Goal: Information Seeking & Learning: Check status

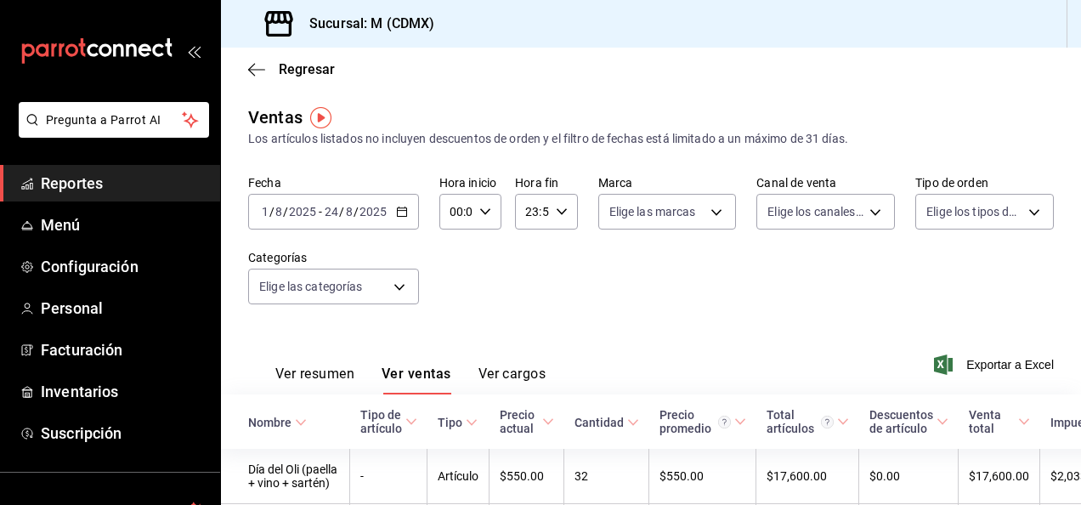
click at [313, 369] on font "Ver resumen" at bounding box center [314, 373] width 79 height 17
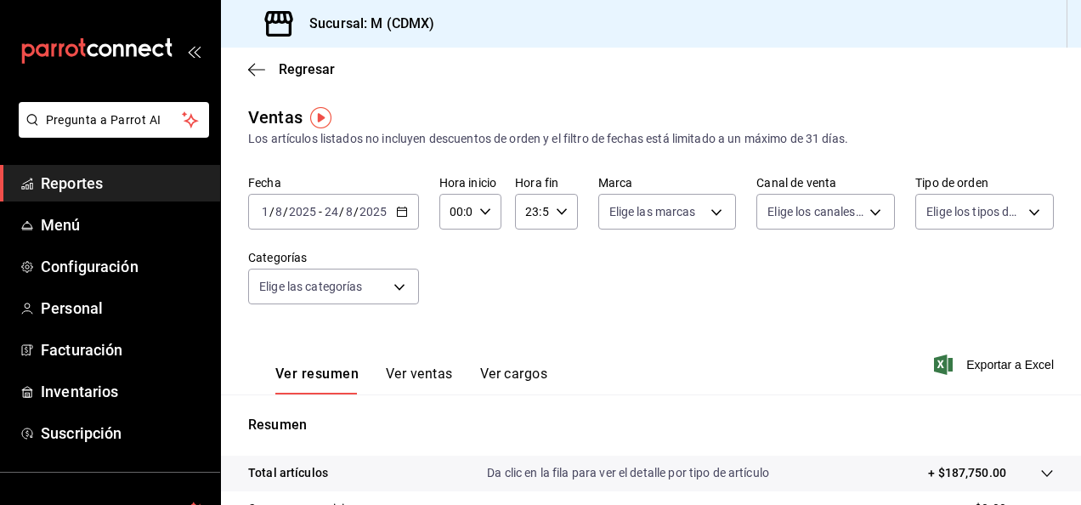
click at [401, 211] on \(Stroke\) "button" at bounding box center [401, 210] width 9 height 1
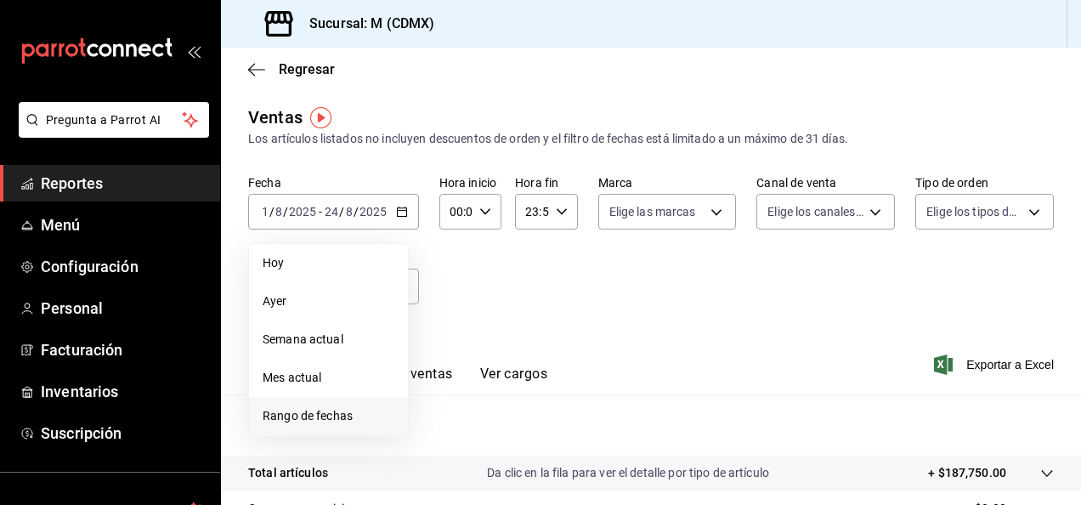
click at [292, 414] on span "Rango de fechas" at bounding box center [329, 416] width 132 height 18
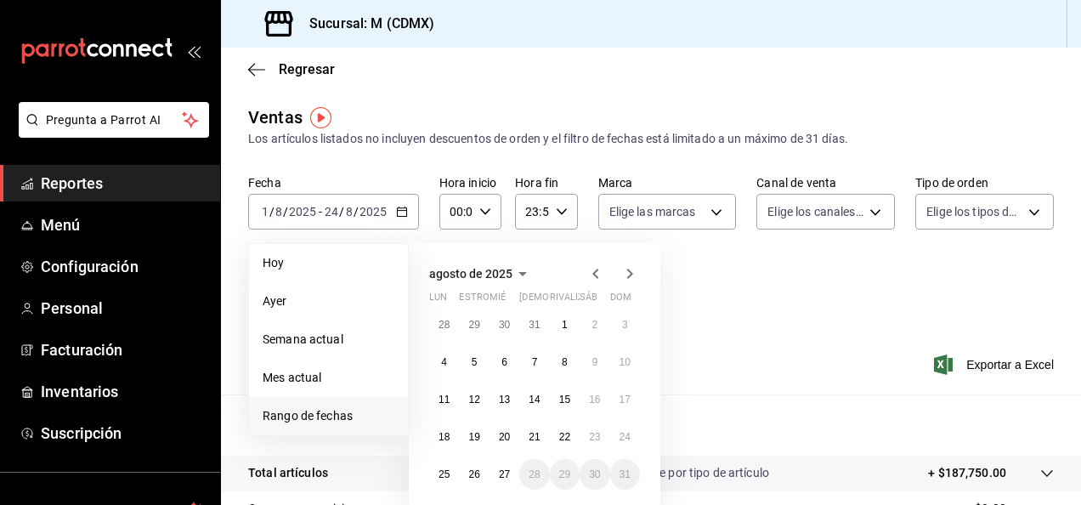
click at [594, 269] on icon "button" at bounding box center [596, 273] width 20 height 20
click at [472, 323] on abbr "1" at bounding box center [475, 325] width 6 height 12
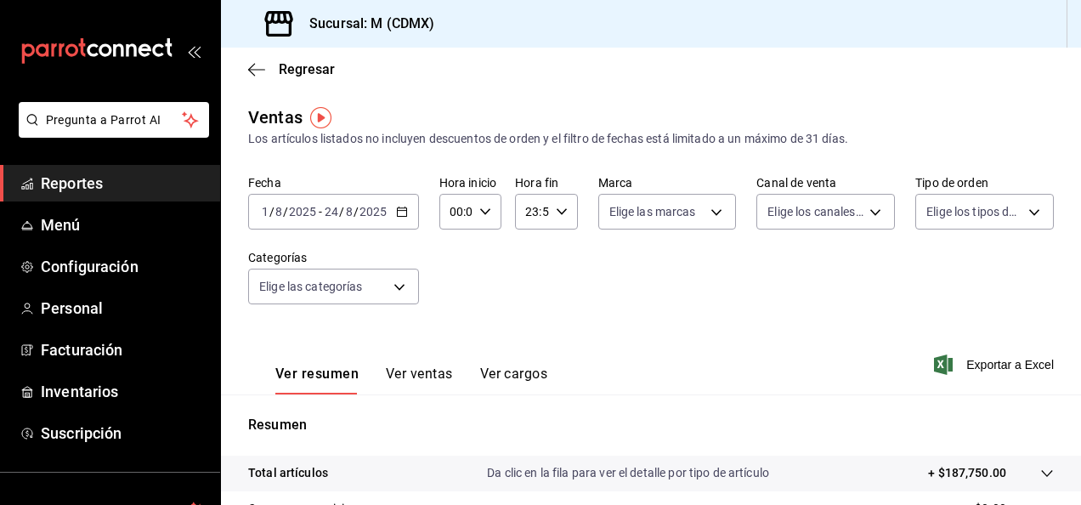
click at [740, 312] on div "Fecha [DATE] [DATE] - [DATE] [DATE] Hora inicio 00:00 Hora inicio Hora fin 23:5…" at bounding box center [651, 250] width 806 height 150
click at [297, 211] on input "2025" at bounding box center [302, 212] width 29 height 14
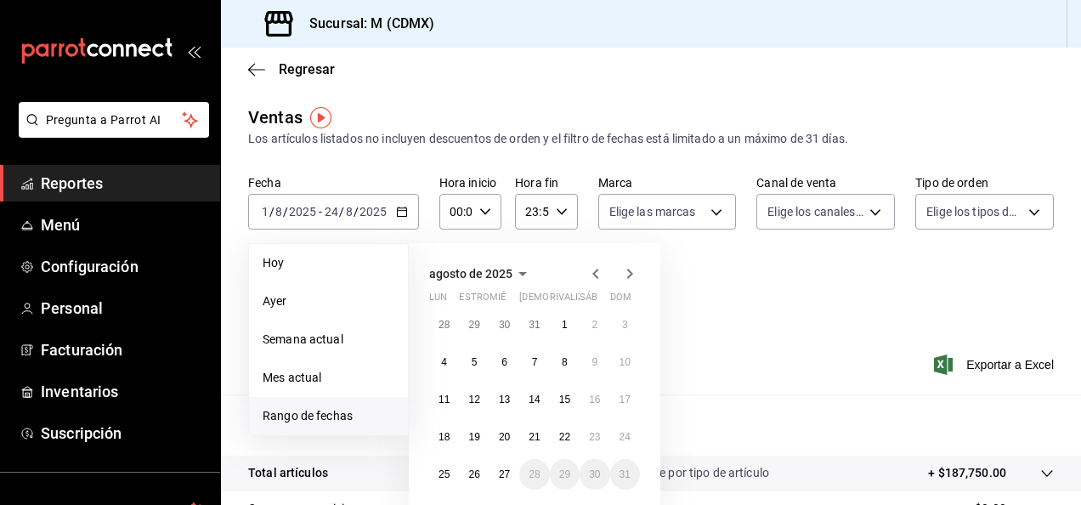
click at [593, 268] on icon "button" at bounding box center [596, 273] width 20 height 20
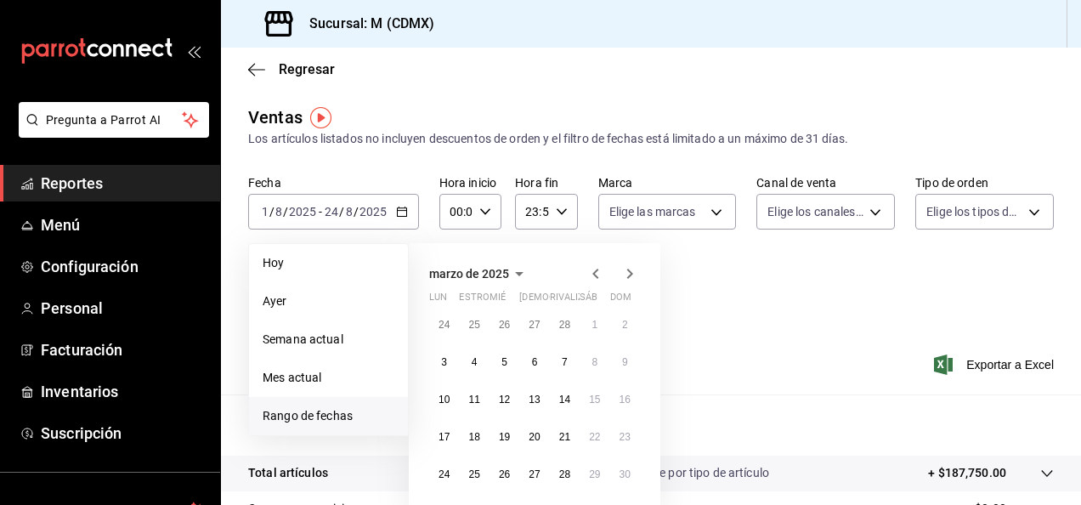
click at [629, 272] on icon "button" at bounding box center [630, 274] width 6 height 10
click at [471, 324] on button "1" at bounding box center [474, 324] width 30 height 31
click at [630, 272] on icon "button" at bounding box center [630, 274] width 6 height 10
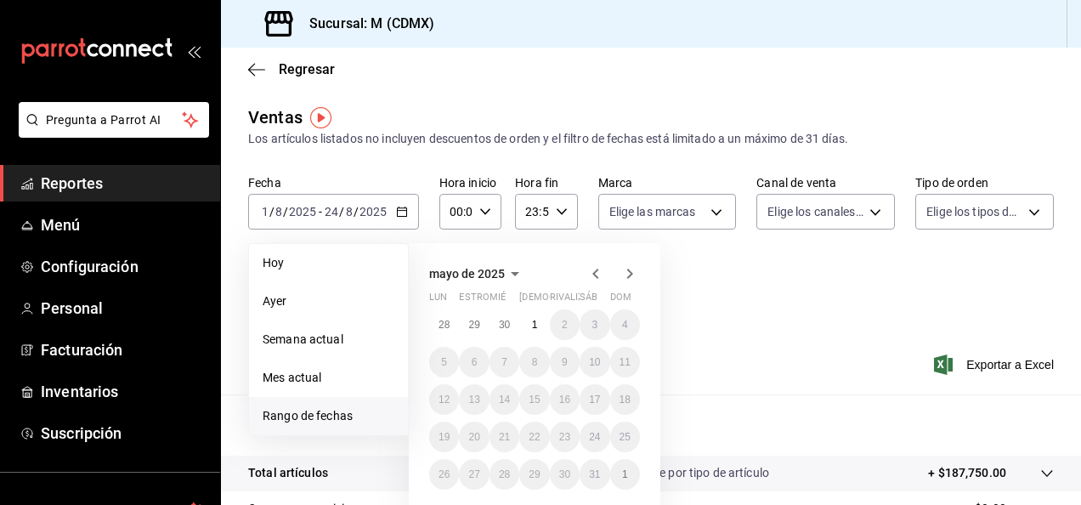
click at [630, 272] on icon "button" at bounding box center [630, 274] width 6 height 10
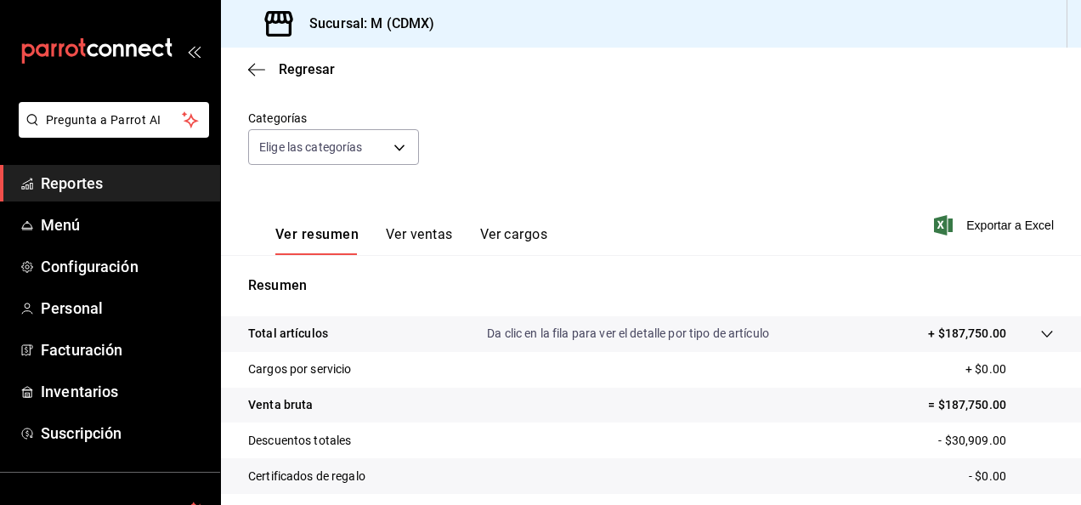
scroll to position [105, 0]
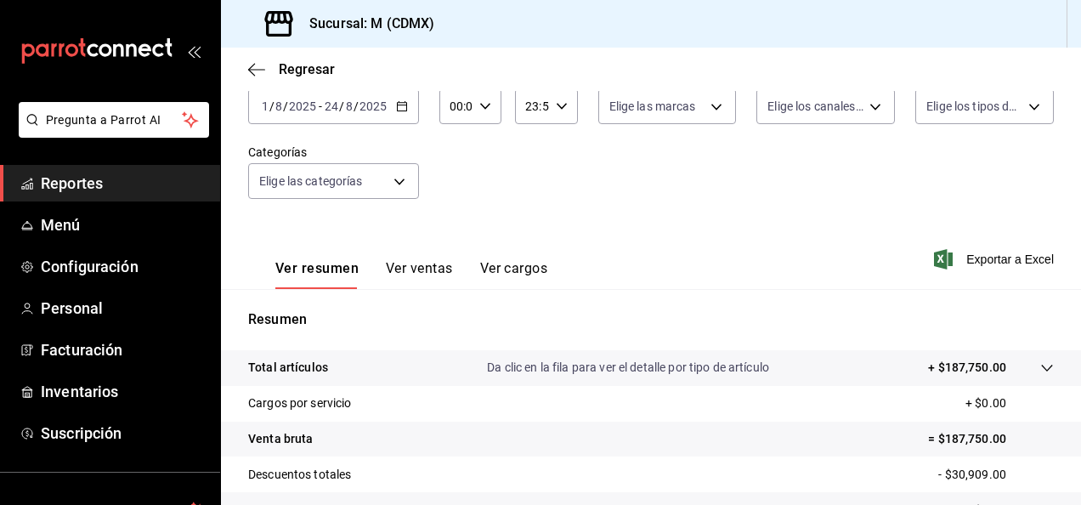
click at [412, 273] on button "Ver ventas" at bounding box center [419, 274] width 67 height 29
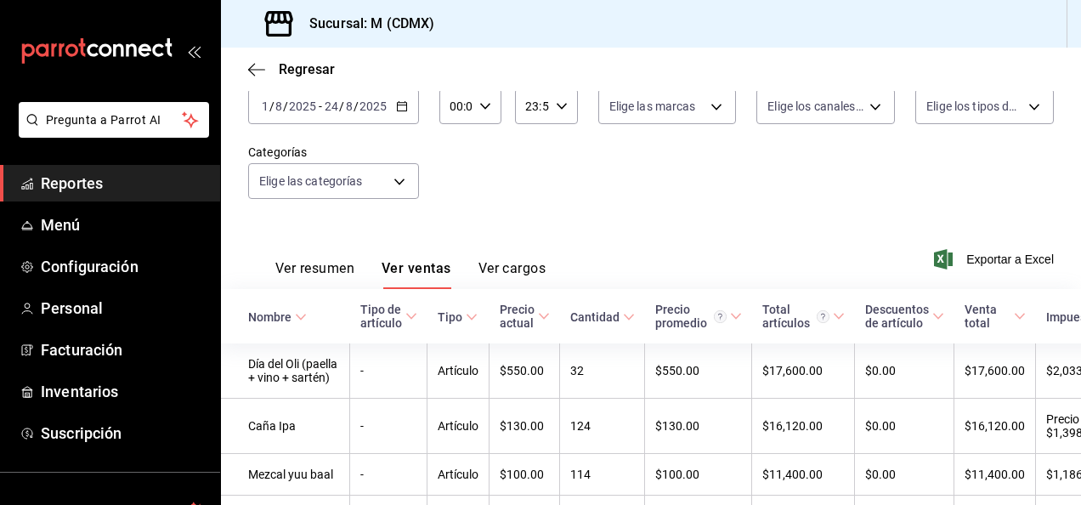
click at [78, 175] on font "Reportes" at bounding box center [72, 183] width 62 height 18
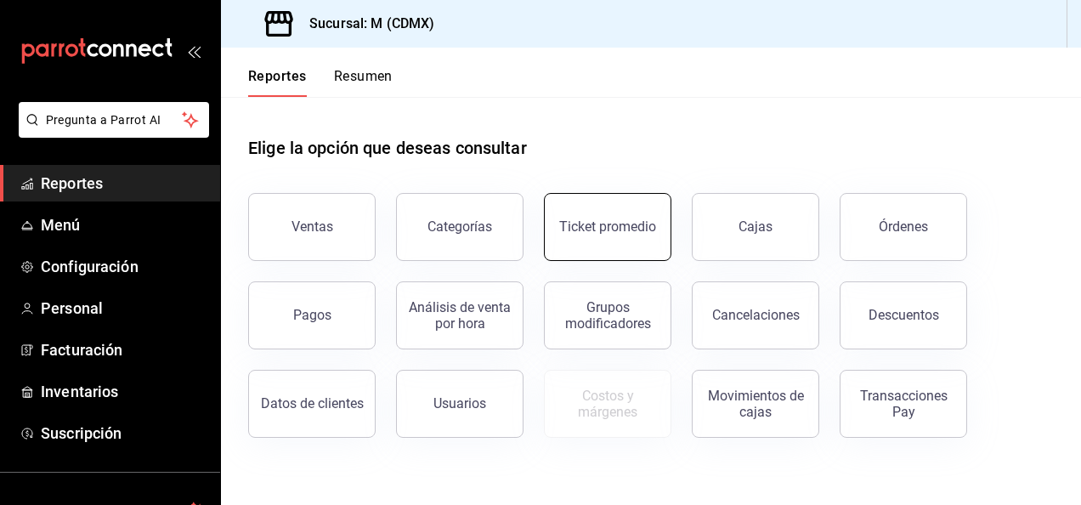
click at [602, 231] on div "Ticket promedio" at bounding box center [607, 226] width 97 height 16
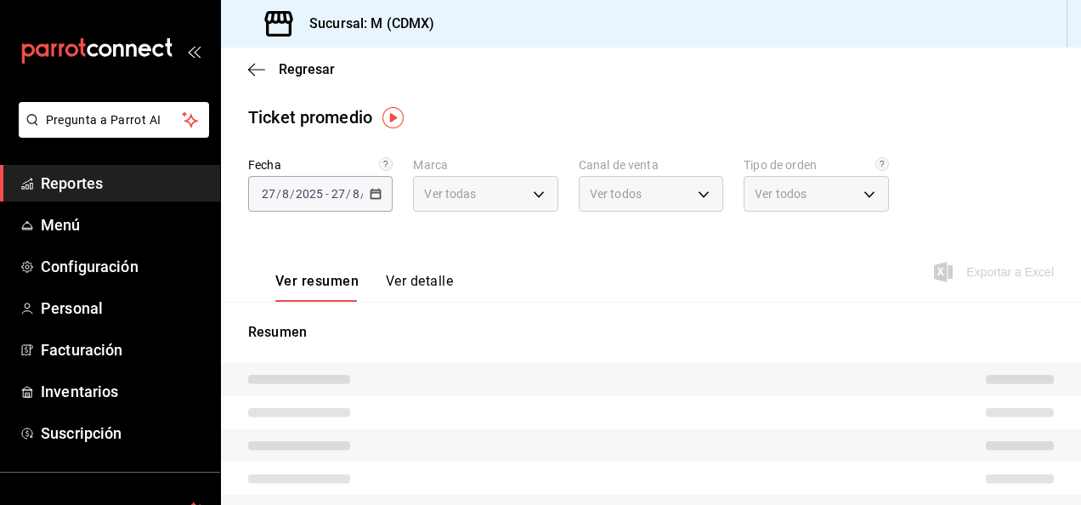
type input "1d03b06c-5974-4088-86dc-bae0fabb0a7a"
type input "PARROT,UBER_EATS,RAPPI,DIDI_FOOD,ONLINE"
type input "a5dbba31-cd6a-4ff1-83f1-7b48a5b18c02,b85926a3-6cfd-44a5-b00b-7aff02b3af64,EXTER…"
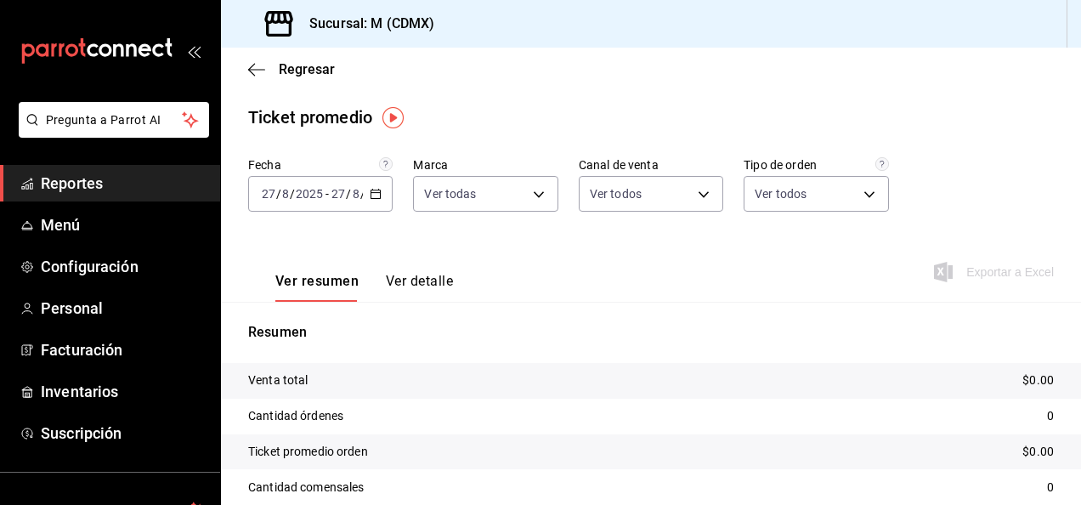
click at [275, 190] on input "27" at bounding box center [268, 194] width 15 height 14
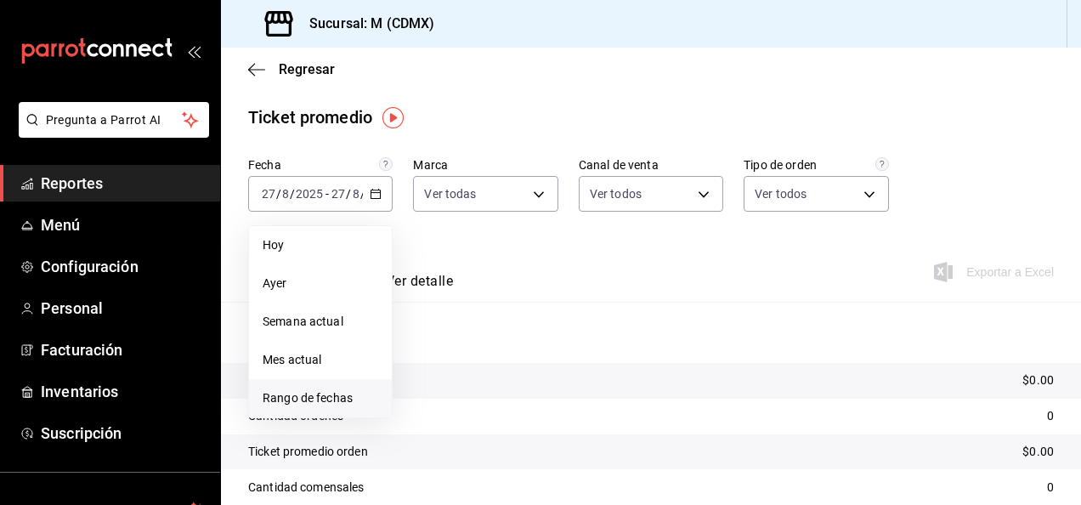
click at [301, 393] on span "Rango de fechas" at bounding box center [321, 398] width 116 height 18
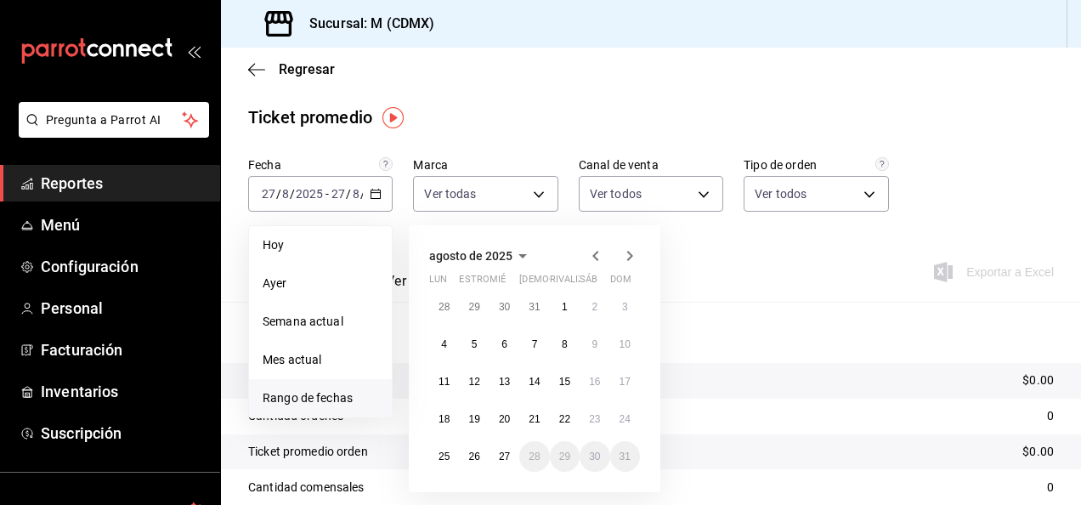
click at [595, 251] on icon "button" at bounding box center [596, 256] width 20 height 20
click at [473, 308] on abbr "1" at bounding box center [475, 307] width 6 height 12
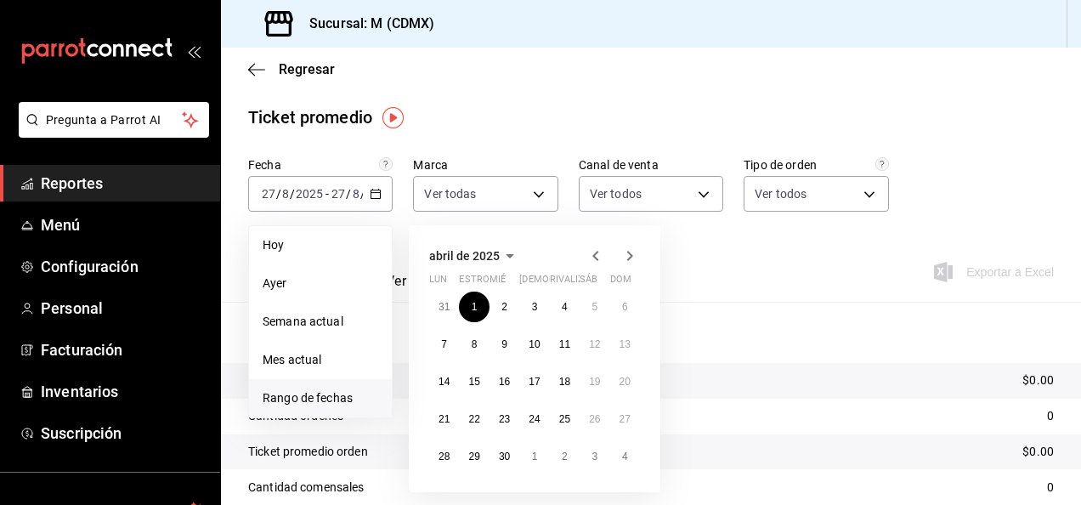
click at [627, 252] on icon "button" at bounding box center [630, 256] width 6 height 10
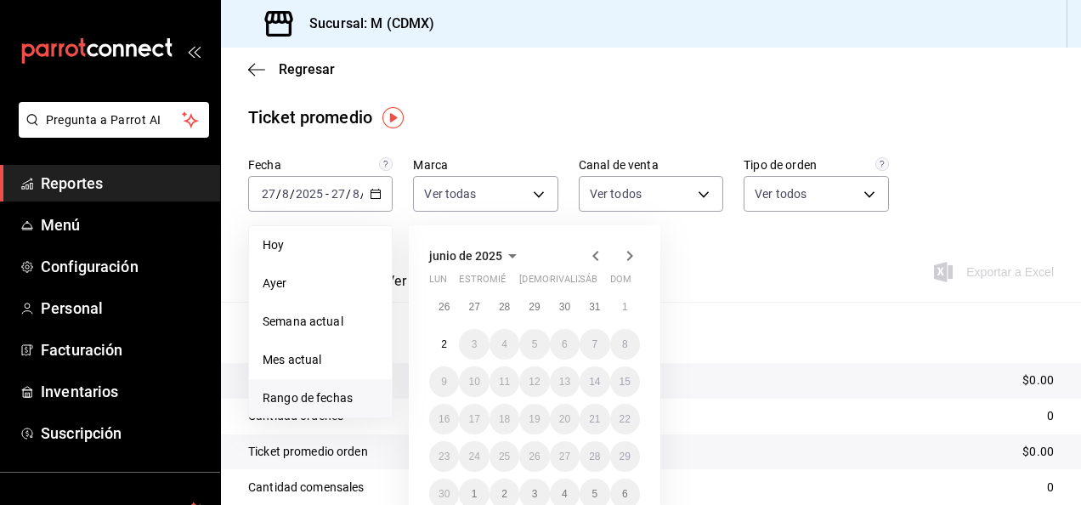
click at [627, 252] on icon "button" at bounding box center [630, 256] width 6 height 10
click at [598, 255] on icon "button" at bounding box center [596, 256] width 20 height 20
click at [636, 250] on icon "button" at bounding box center [629, 256] width 20 height 20
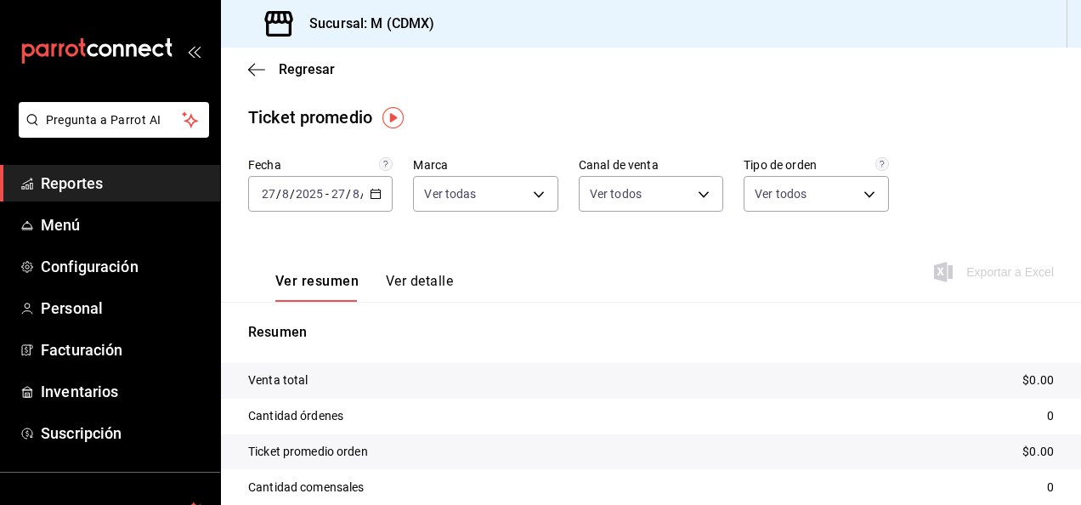
click at [314, 186] on div "[DATE] [DATE] - [DATE] [DATE]" at bounding box center [320, 194] width 144 height 36
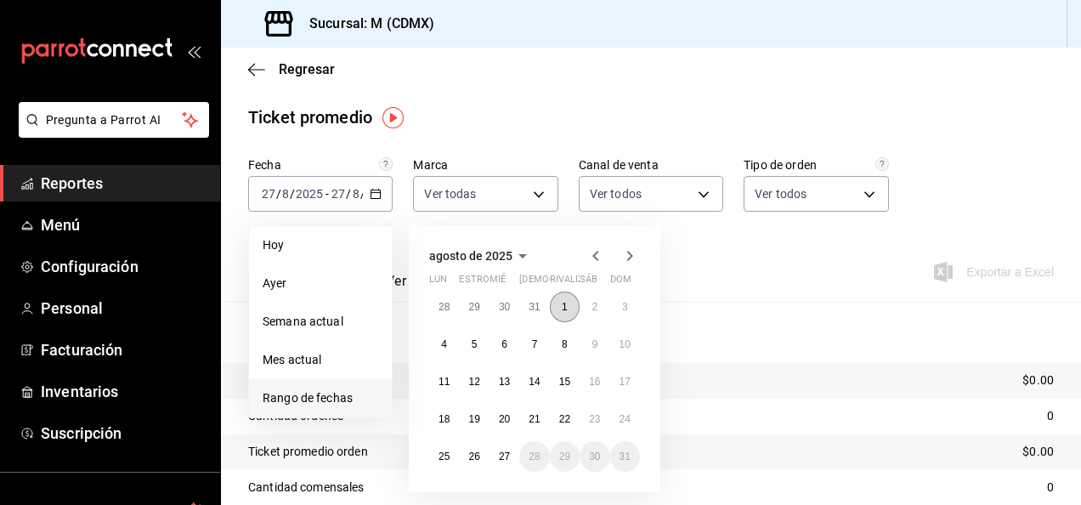
click at [562, 308] on abbr "1" at bounding box center [565, 307] width 6 height 12
click at [625, 415] on abbr "24" at bounding box center [624, 419] width 11 height 12
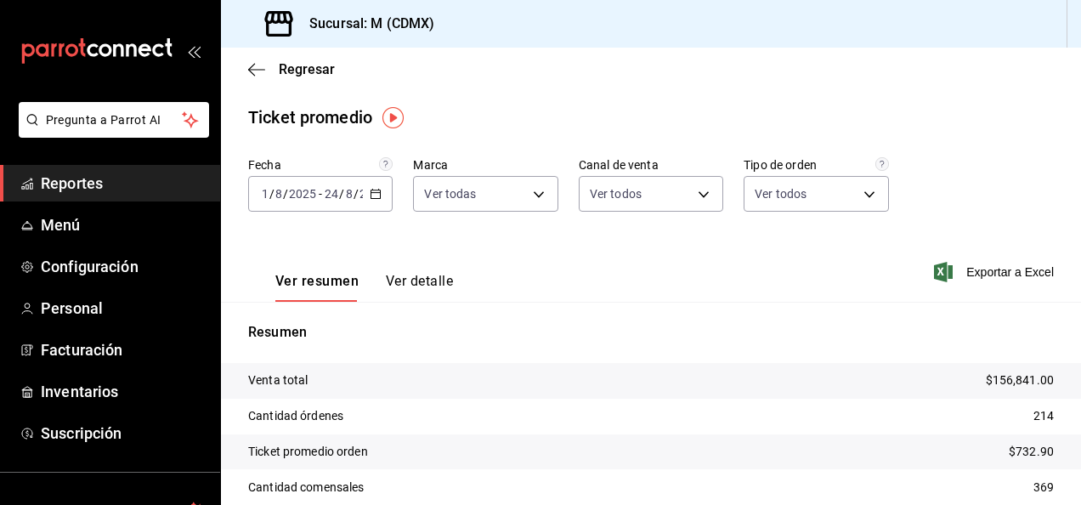
click at [374, 190] on \(Stroke\) "button" at bounding box center [376, 194] width 10 height 9
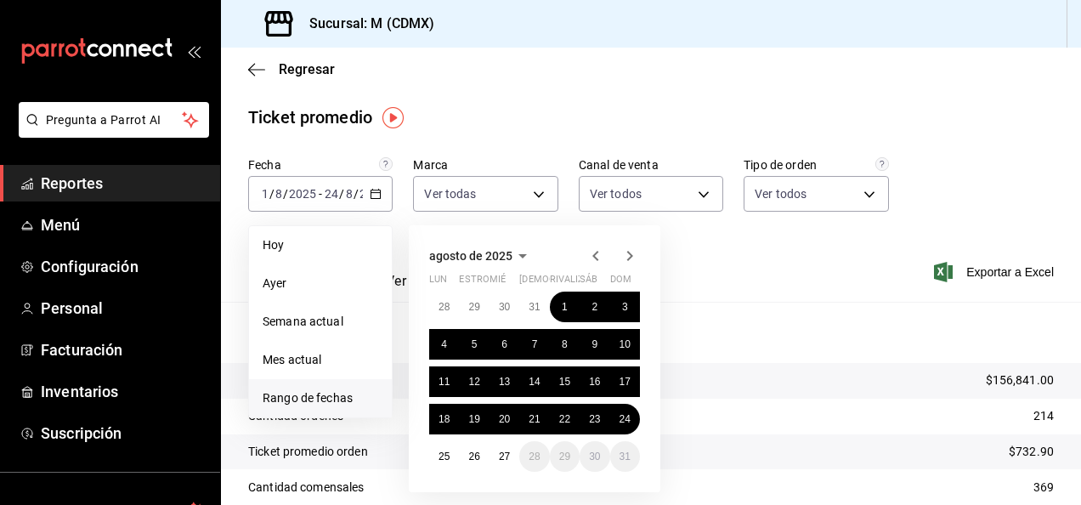
click at [594, 256] on icon "button" at bounding box center [595, 256] width 6 height 10
